Goal: Task Accomplishment & Management: Complete application form

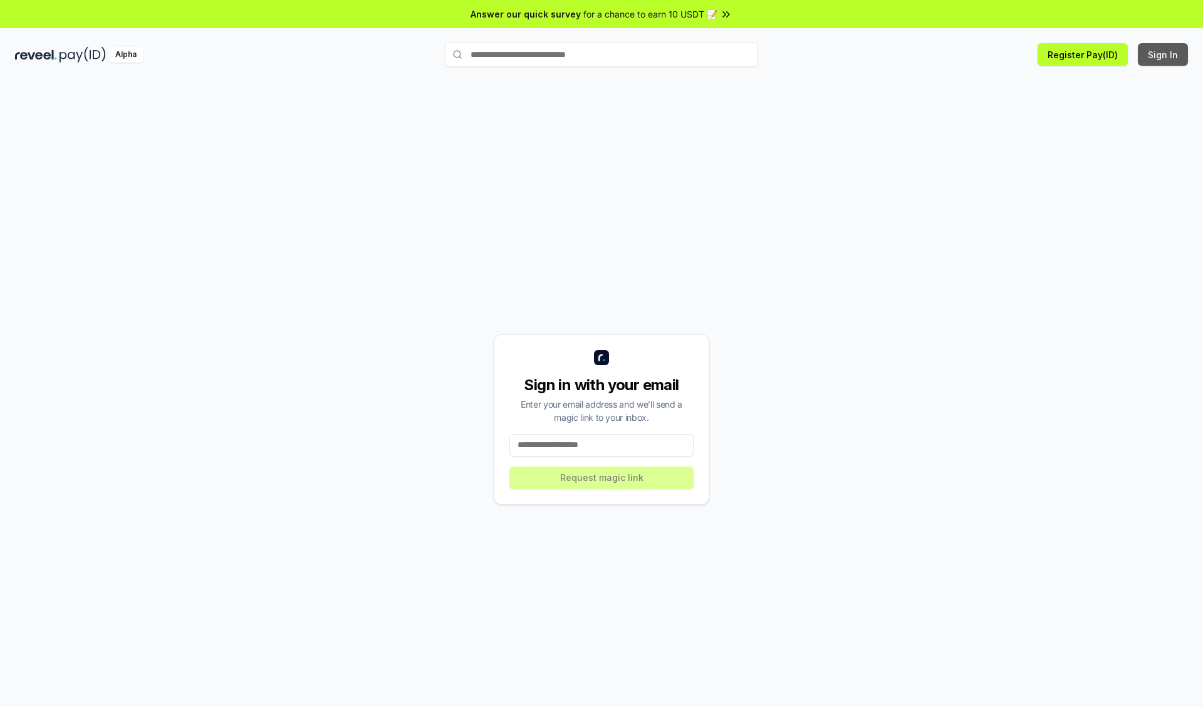
click at [1163, 55] on button "Sign In" at bounding box center [1163, 54] width 50 height 23
type input "**********"
click at [601, 477] on button "Request magic link" at bounding box center [601, 478] width 184 height 23
